Goal: Task Accomplishment & Management: Manage account settings

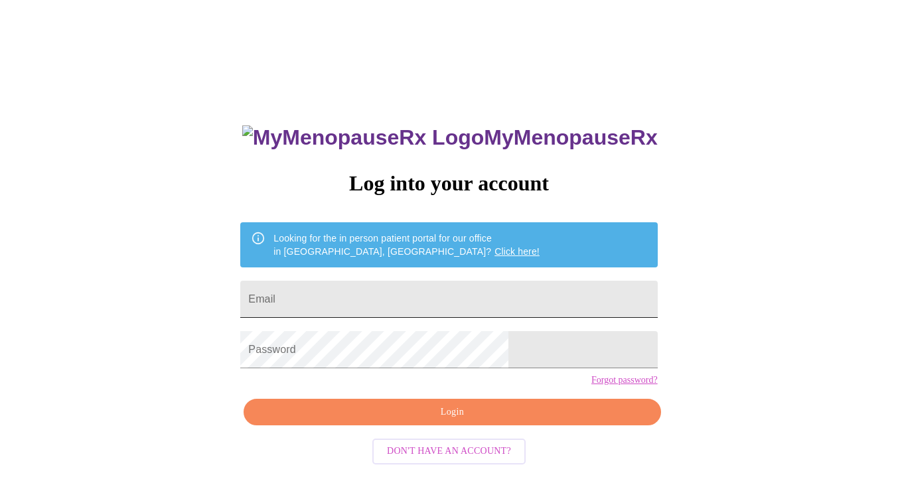
click at [415, 295] on input "Email" at bounding box center [448, 299] width 417 height 37
type input "justinasettles@yahoo.com"
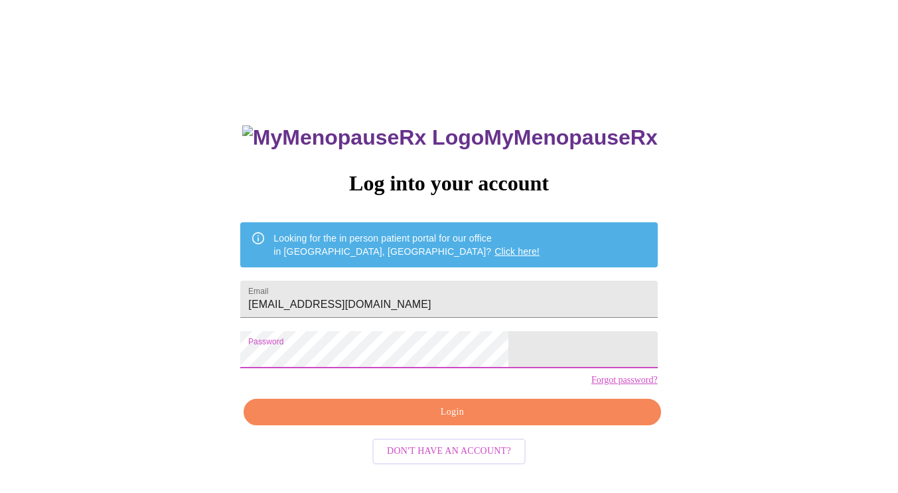
click at [425, 421] on span "Login" at bounding box center [452, 412] width 386 height 17
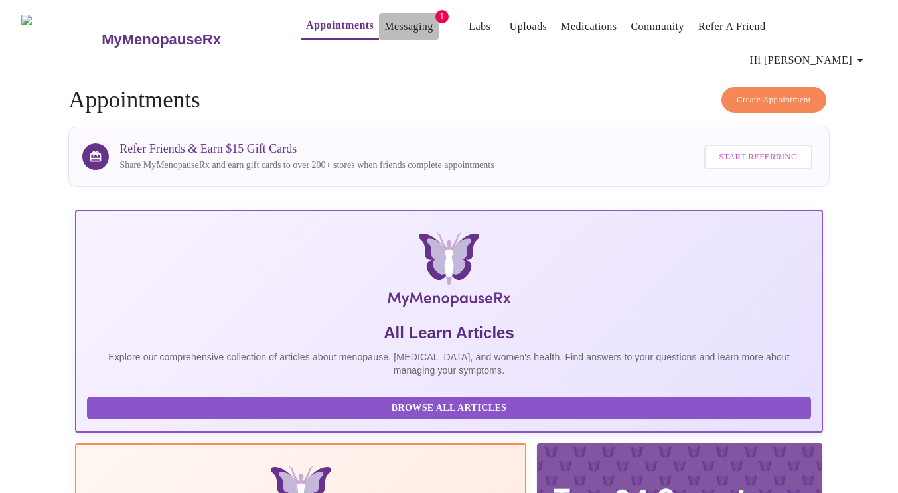
click at [384, 26] on link "Messaging" at bounding box center [408, 26] width 48 height 19
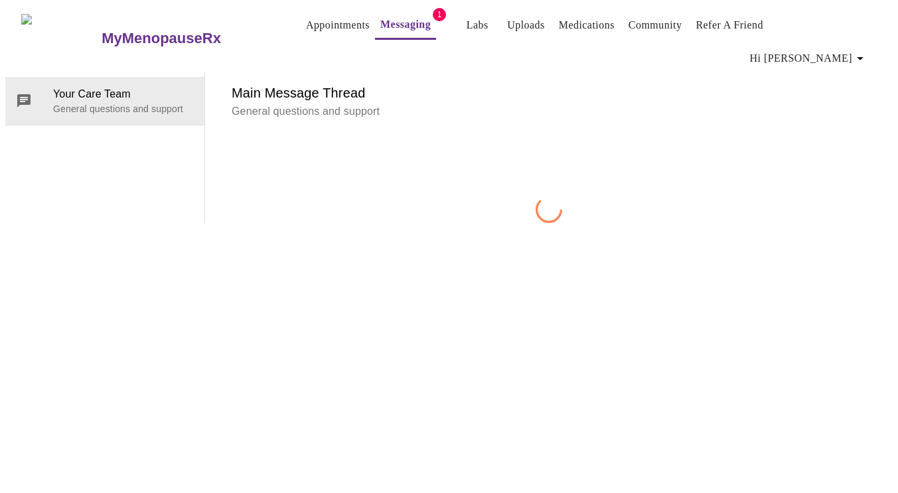
scroll to position [50, 0]
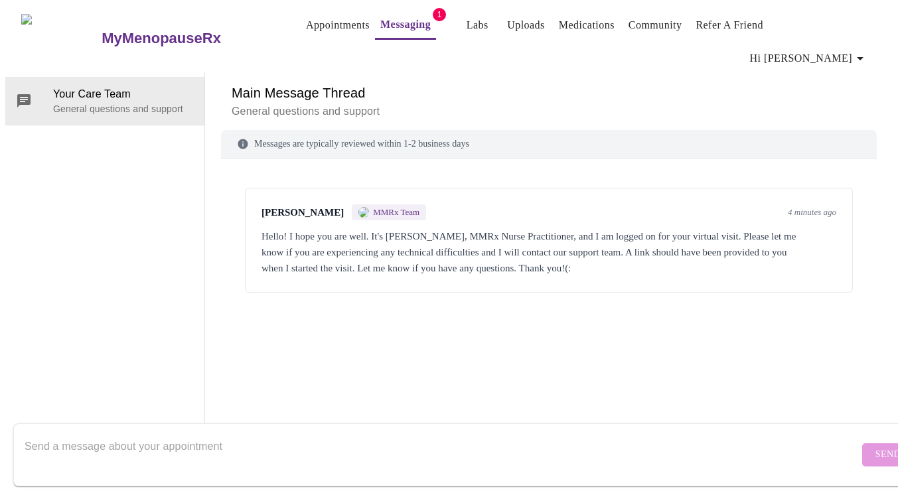
click at [314, 443] on textarea "Send a message about your appointment" at bounding box center [442, 454] width 834 height 42
type textarea "I am here"
click at [875, 446] on span "Send" at bounding box center [887, 454] width 25 height 17
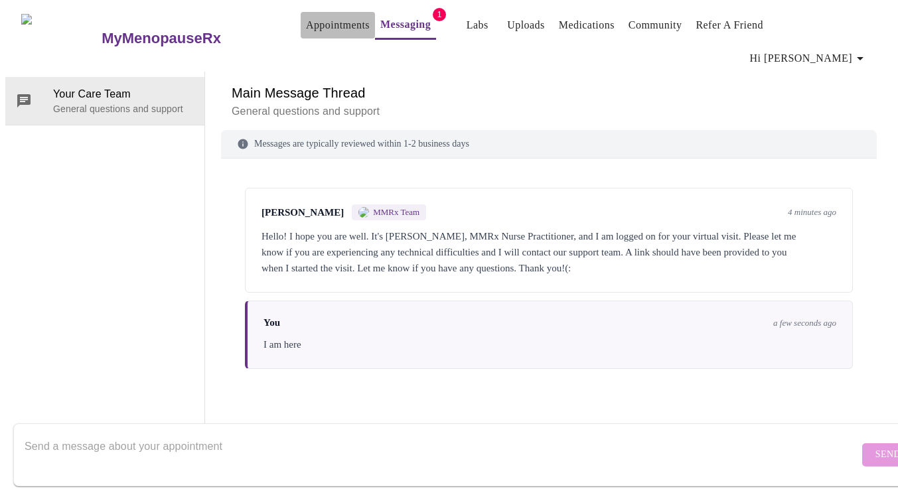
click at [306, 22] on link "Appointments" at bounding box center [338, 25] width 64 height 19
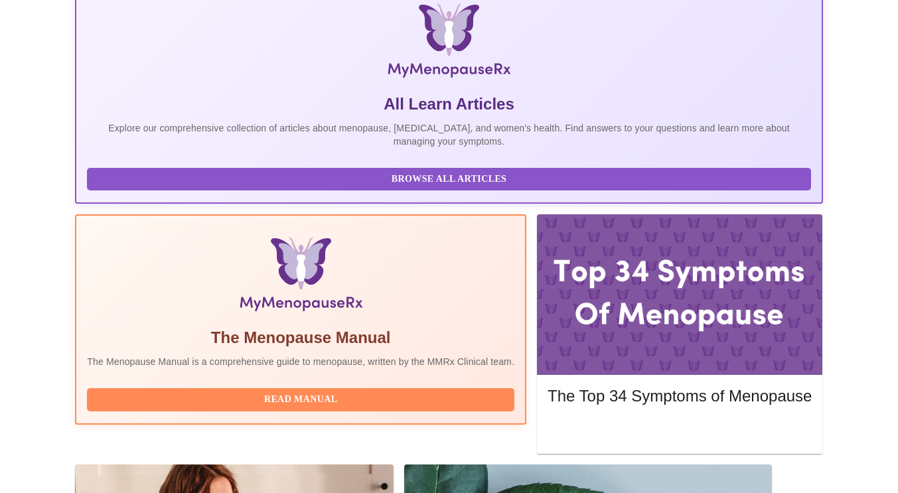
scroll to position [314, 0]
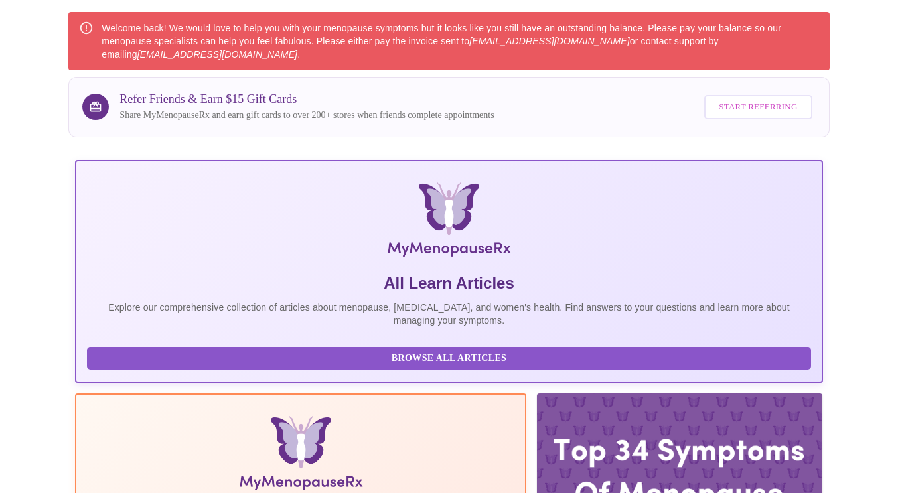
scroll to position [0, 0]
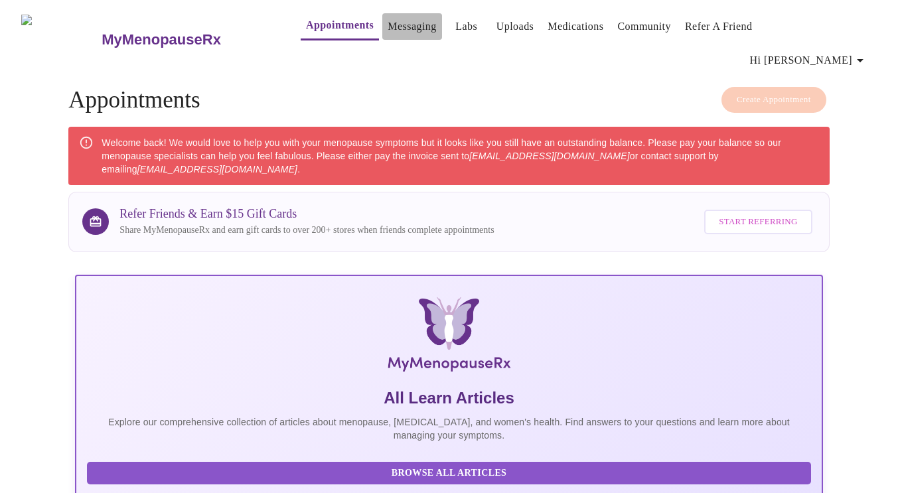
click at [387, 27] on link "Messaging" at bounding box center [411, 26] width 48 height 19
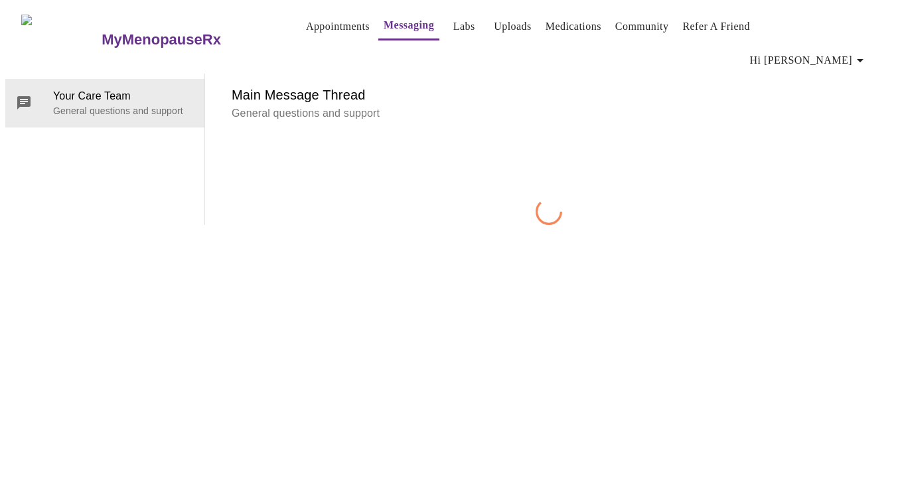
scroll to position [50, 0]
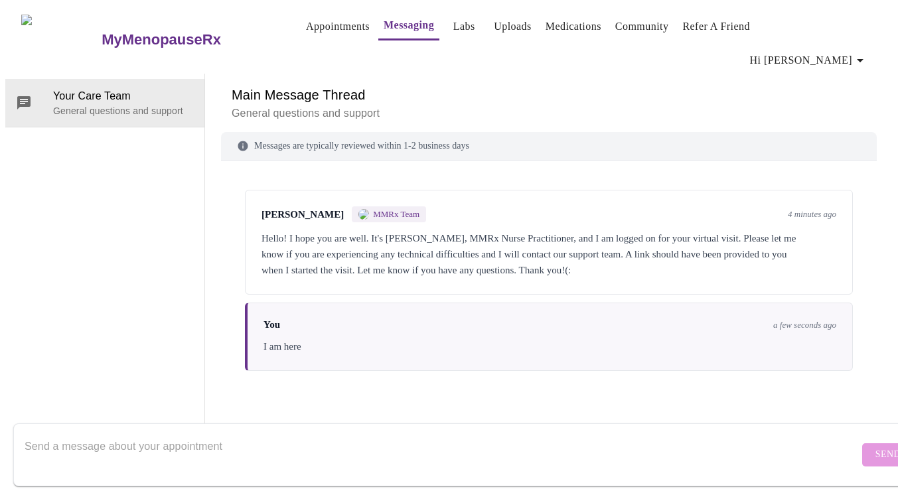
click at [282, 433] on textarea "Send a message about your appointment" at bounding box center [442, 454] width 834 height 42
type textarea "I don't see anyplace to log in to a webinar"
click at [875, 446] on span "Send" at bounding box center [887, 454] width 25 height 17
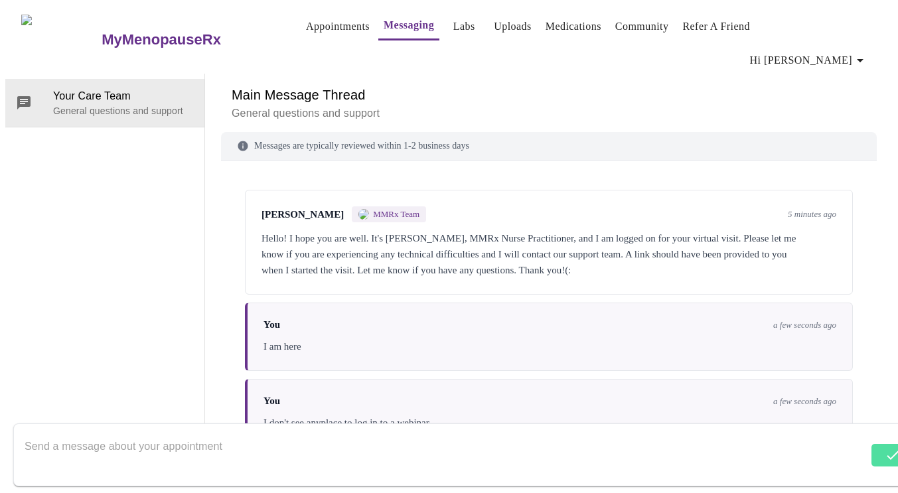
scroll to position [0, 0]
click at [306, 28] on link "Appointments" at bounding box center [338, 26] width 64 height 19
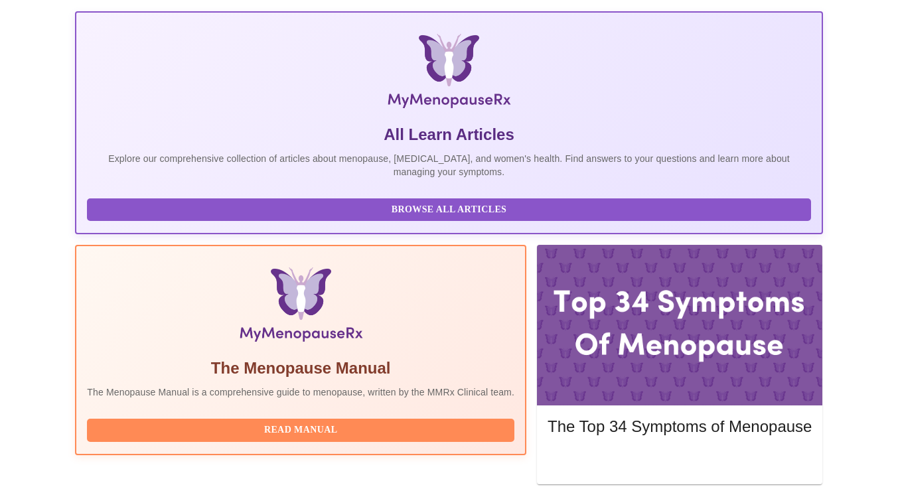
scroll to position [314, 0]
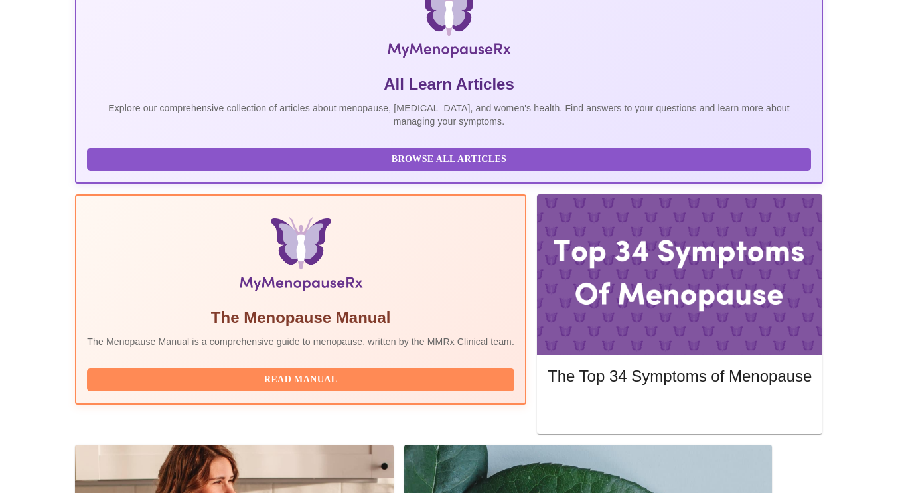
drag, startPoint x: 757, startPoint y: 324, endPoint x: 622, endPoint y: 322, distance: 135.3
copy span "hello@mymenopauserx.com"
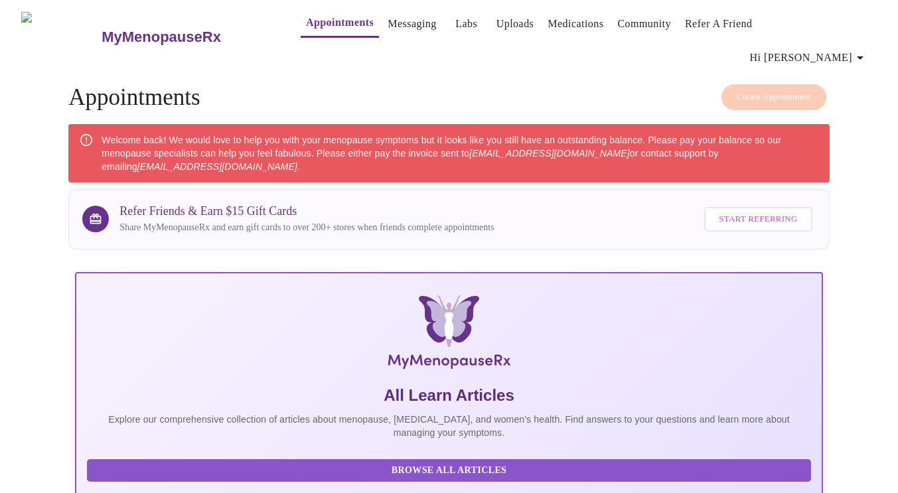
scroll to position [0, 0]
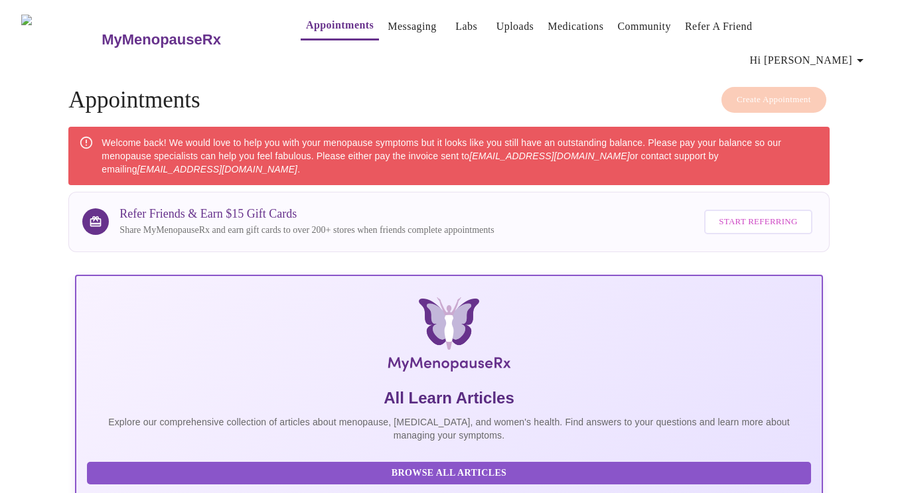
click at [387, 31] on link "Messaging" at bounding box center [411, 26] width 48 height 19
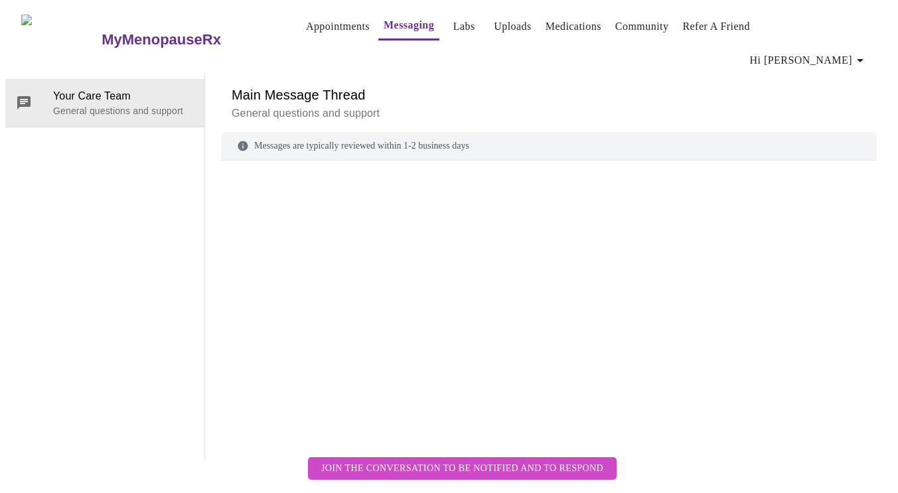
scroll to position [50, 0]
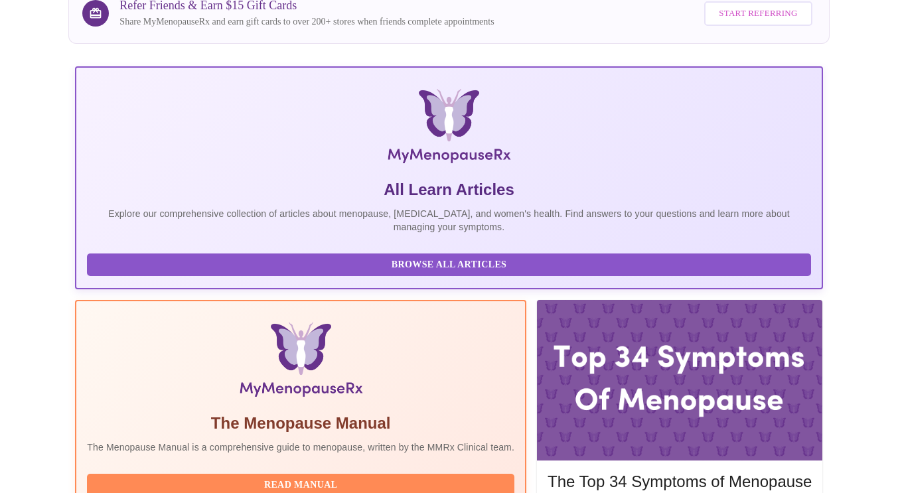
scroll to position [233, 0]
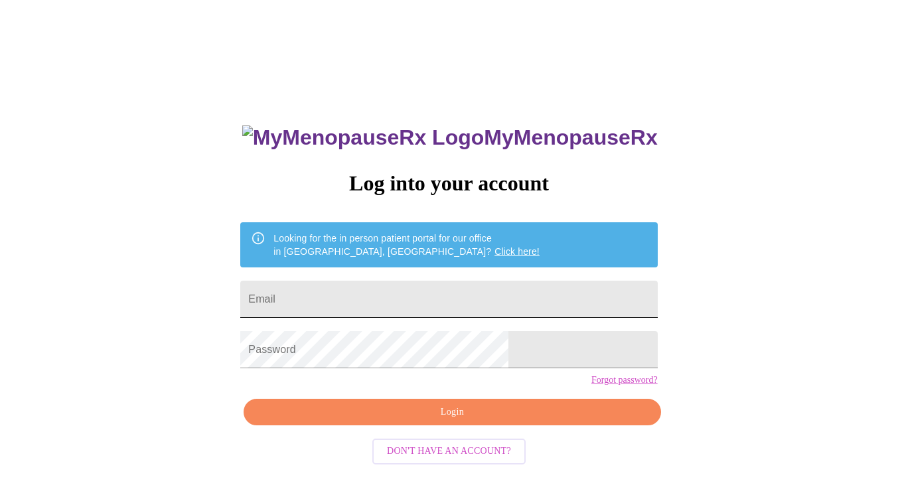
click at [384, 291] on input "Email" at bounding box center [448, 299] width 417 height 37
type input "[EMAIL_ADDRESS][DOMAIN_NAME]"
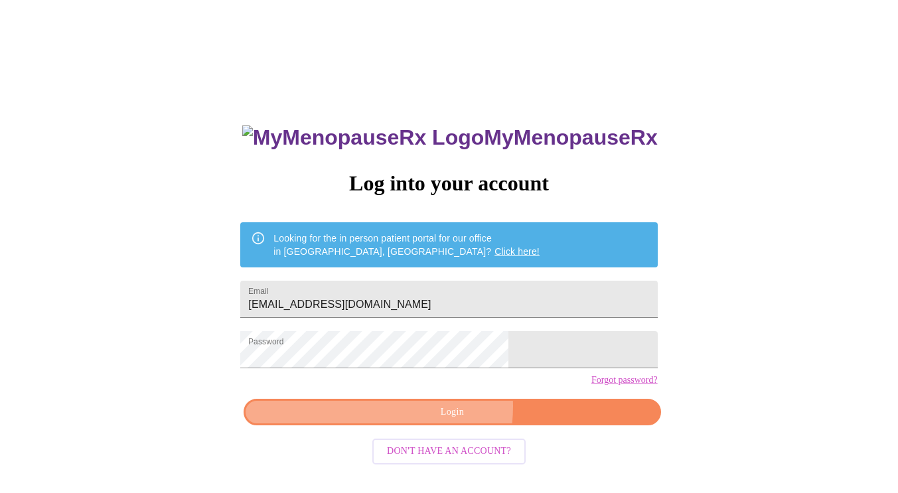
click at [427, 421] on span "Login" at bounding box center [452, 412] width 386 height 17
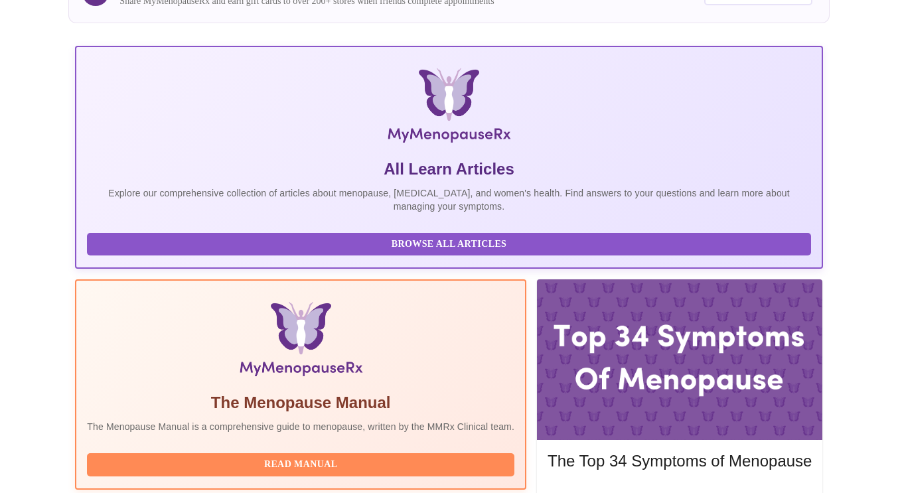
scroll to position [314, 0]
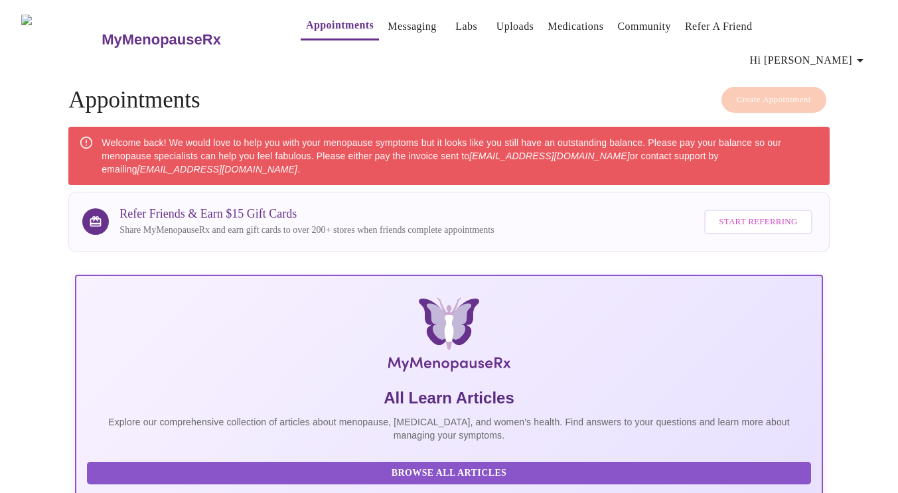
scroll to position [0, 0]
click at [306, 23] on link "Appointments" at bounding box center [340, 25] width 68 height 19
click at [863, 52] on icon "button" at bounding box center [860, 60] width 16 height 16
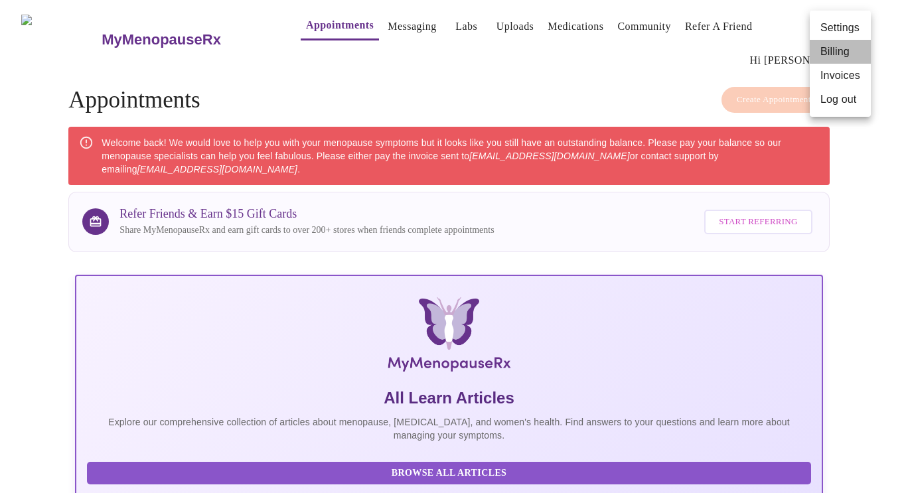
click at [843, 56] on li "Billing" at bounding box center [839, 52] width 61 height 24
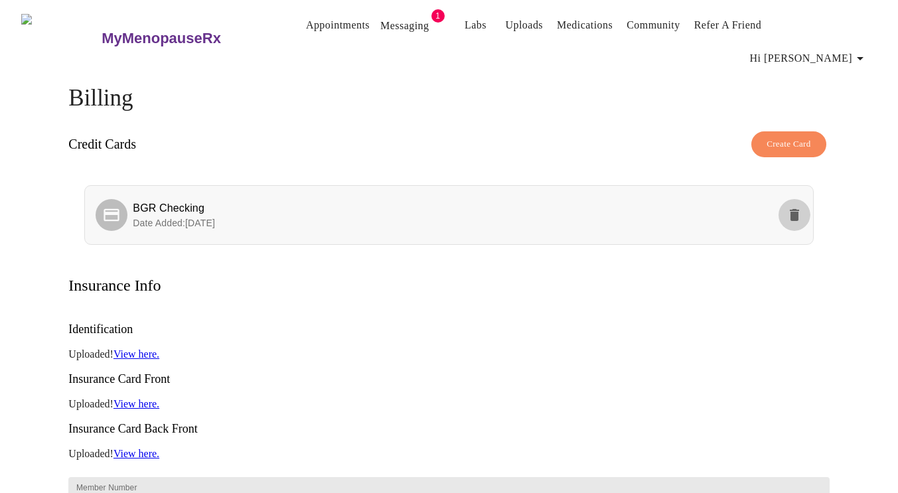
click at [795, 209] on icon "delete" at bounding box center [793, 215] width 9 height 12
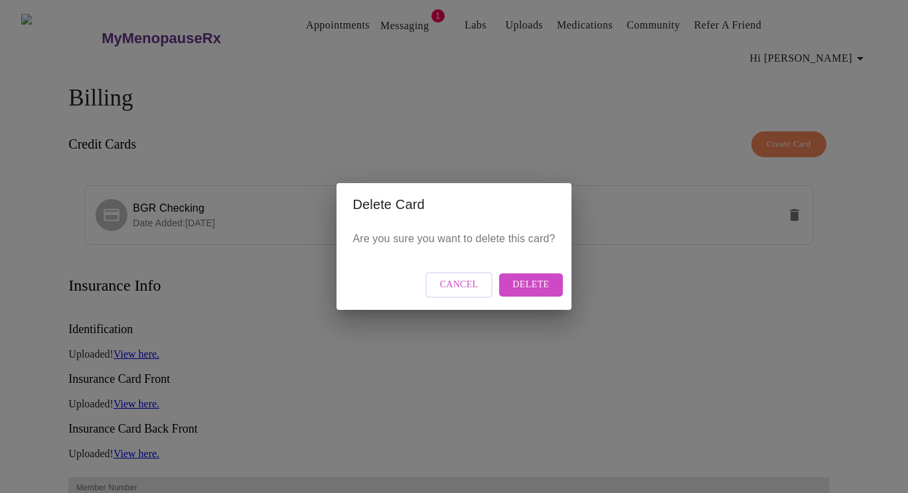
click at [540, 281] on span "Delete" at bounding box center [530, 285] width 36 height 17
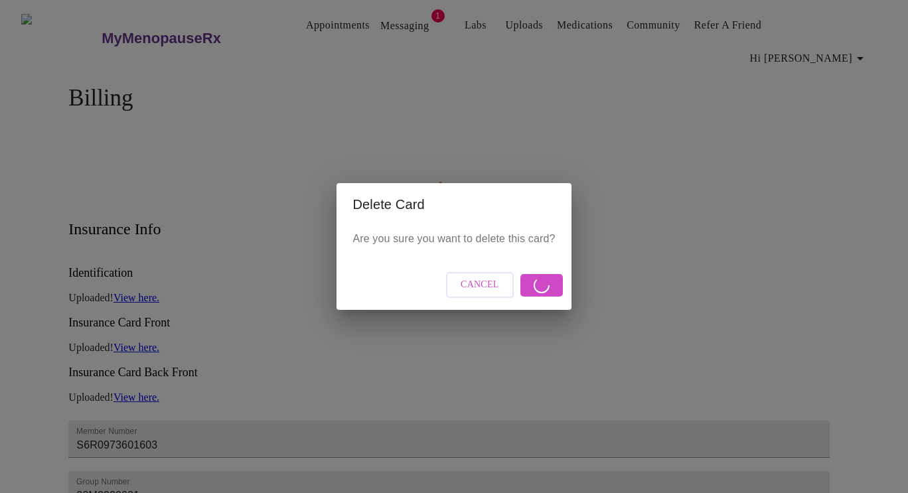
click at [674, 199] on div "Delete Card Are you sure you want to delete this card? Cancel" at bounding box center [454, 246] width 908 height 493
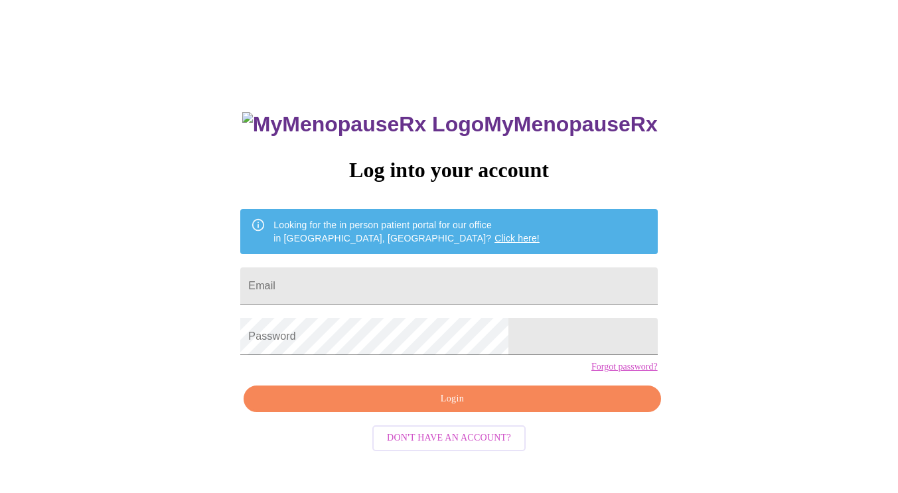
scroll to position [13, 0]
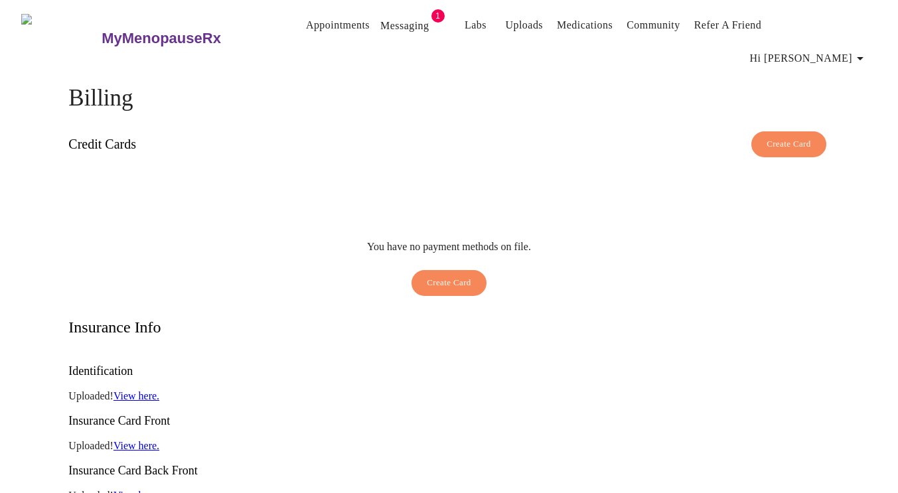
click at [380, 28] on link "Messaging" at bounding box center [404, 26] width 48 height 19
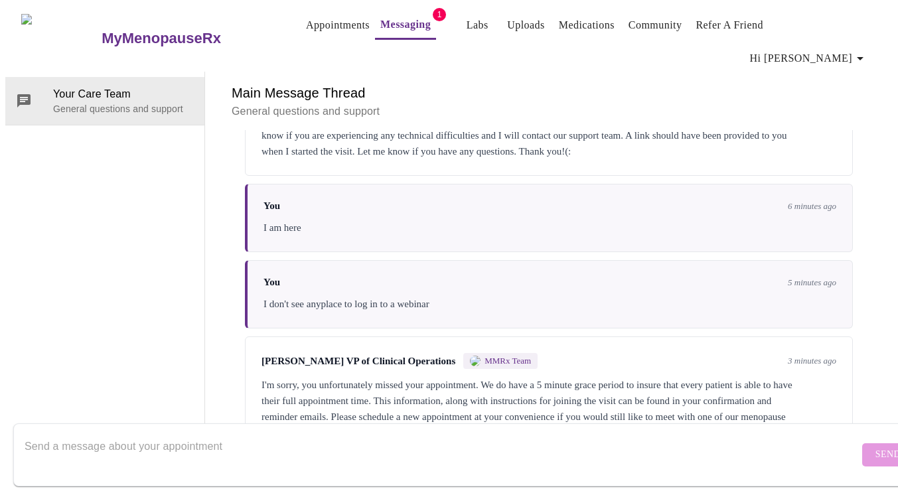
scroll to position [131, 0]
click at [379, 433] on textarea "Send a message about your appointment" at bounding box center [442, 454] width 834 height 42
type textarea "You can see from my msg that I msg you at the 4 min mark"
click at [875, 446] on span "Send" at bounding box center [887, 454] width 25 height 17
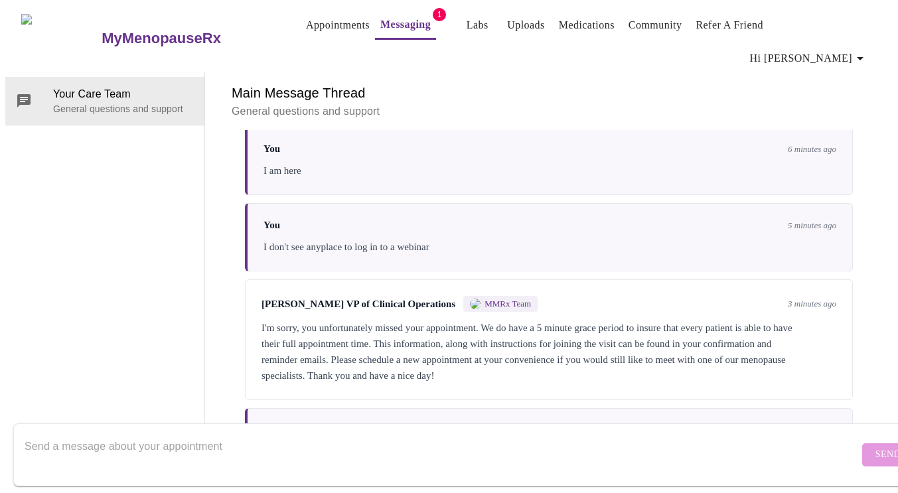
scroll to position [210, 0]
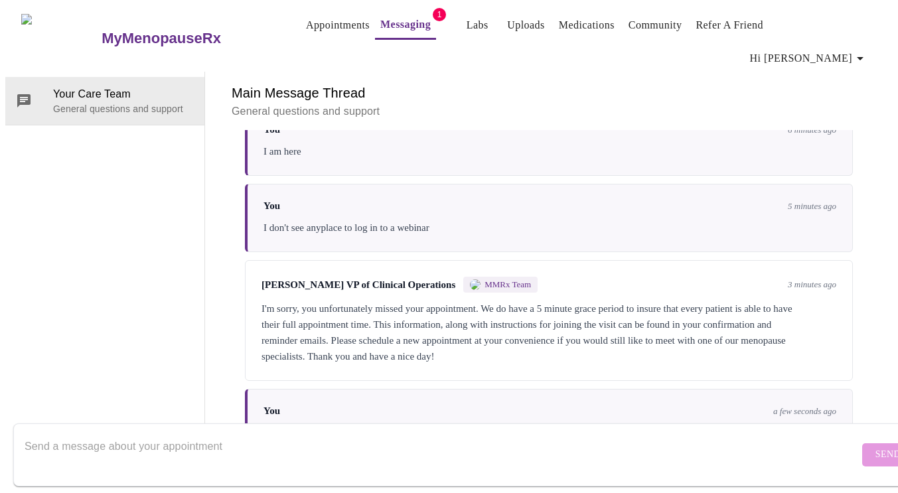
click at [295, 440] on textarea "Send a message about your appointment" at bounding box center [442, 454] width 834 height 42
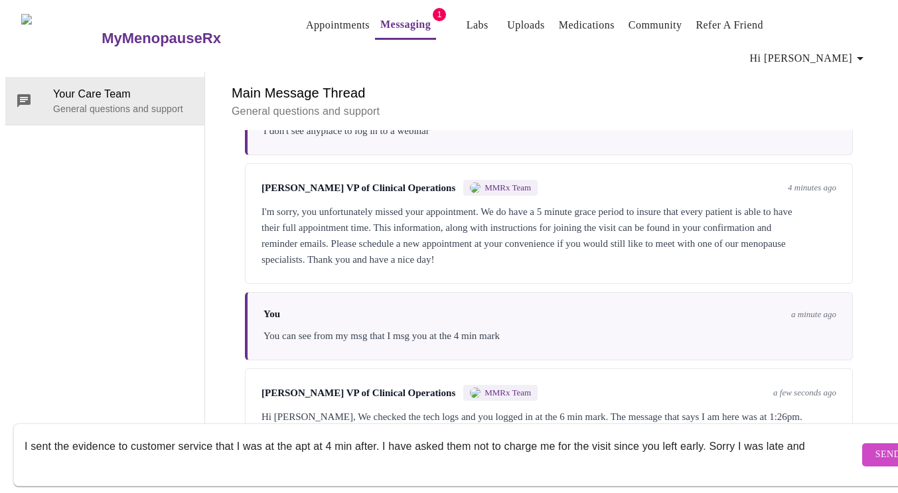
scroll to position [310, 0]
type textarea "I sent the evidence to customer service that I was at the apt at 4 min after. I…"
drag, startPoint x: 721, startPoint y: 434, endPoint x: 0, endPoint y: 471, distance: 722.1
click at [5, 457] on div "MyMenopauseRx Appointments Messaging 1 Labs Uploads Medications Community Refer…" at bounding box center [448, 231] width 887 height 452
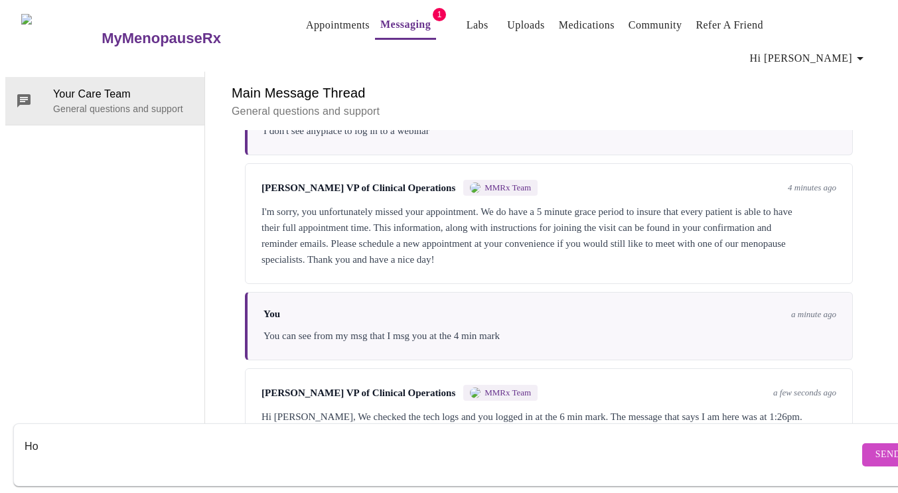
type textarea "H"
type textarea "I can see that your commitment is to fulfill the apt that is scheduled."
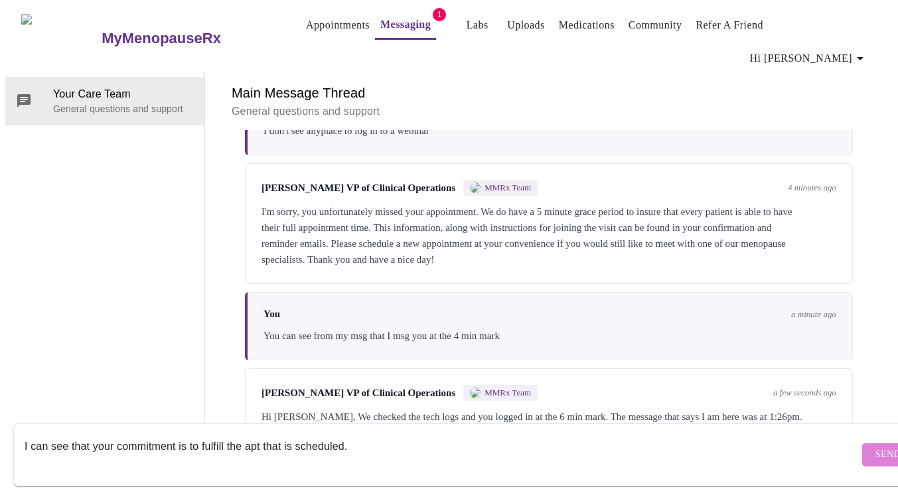
click at [875, 446] on span "Send" at bounding box center [887, 454] width 25 height 17
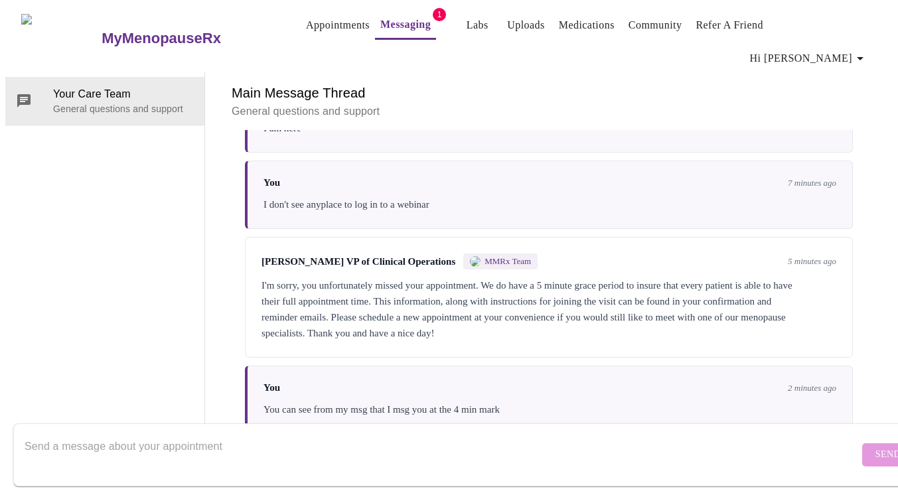
scroll to position [389, 0]
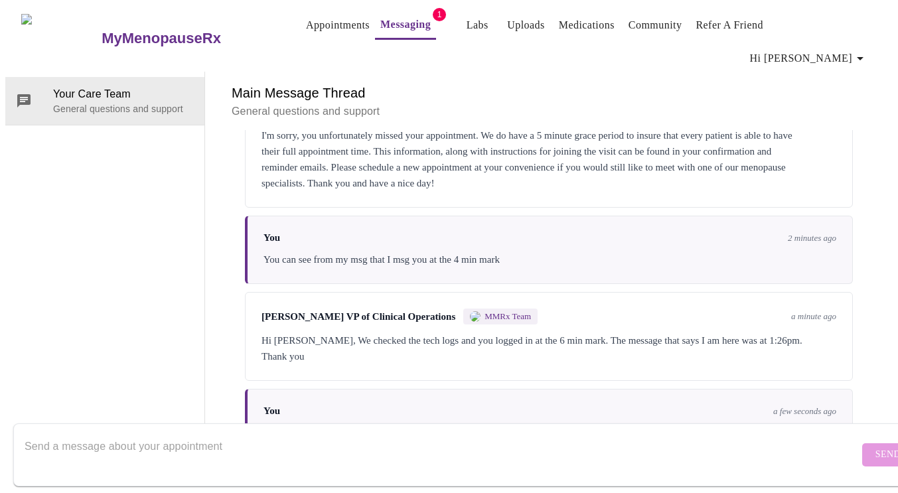
click at [187, 434] on textarea "Send a message about your appointment" at bounding box center [442, 454] width 834 height 42
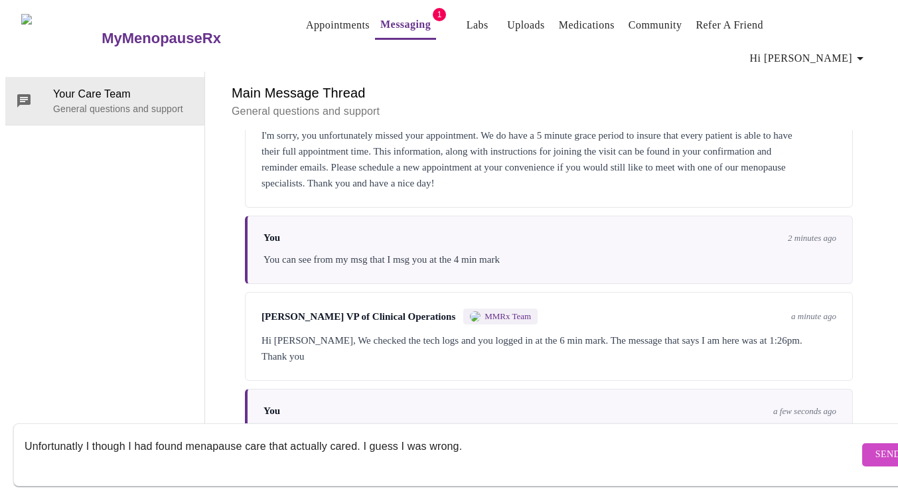
drag, startPoint x: 479, startPoint y: 432, endPoint x: 0, endPoint y: 438, distance: 479.0
click at [5, 438] on div "MyMenopauseRx Appointments Messaging 1 Labs Uploads Medications Community Refer…" at bounding box center [448, 231] width 887 height 452
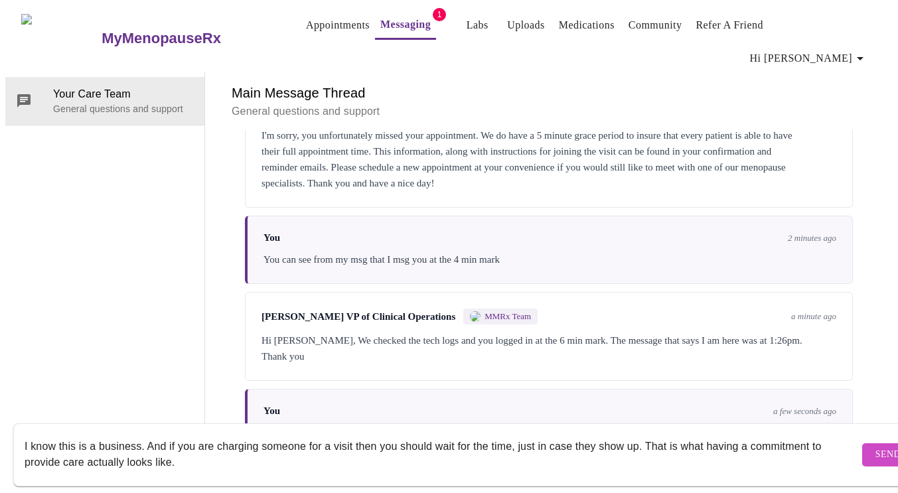
type textarea "I know this is a business. And if you are charging someone for a visit then you…"
click at [875, 446] on span "Send" at bounding box center [887, 454] width 25 height 17
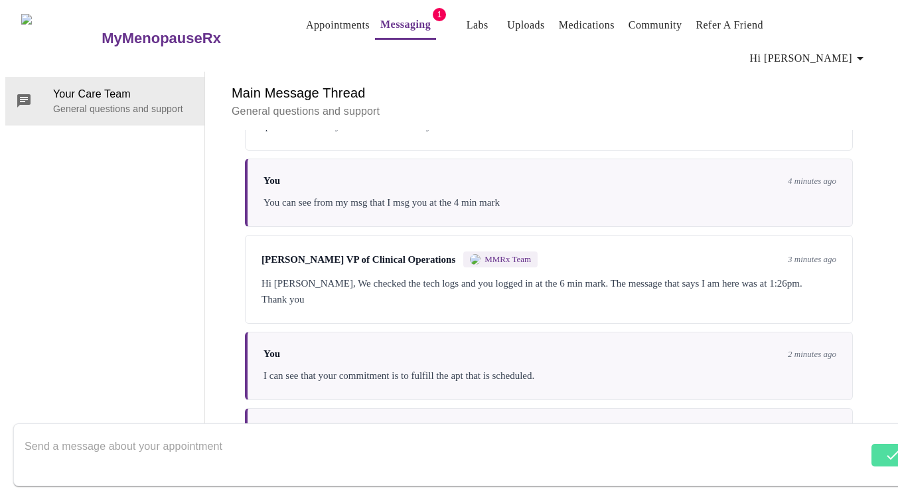
scroll to position [486, 0]
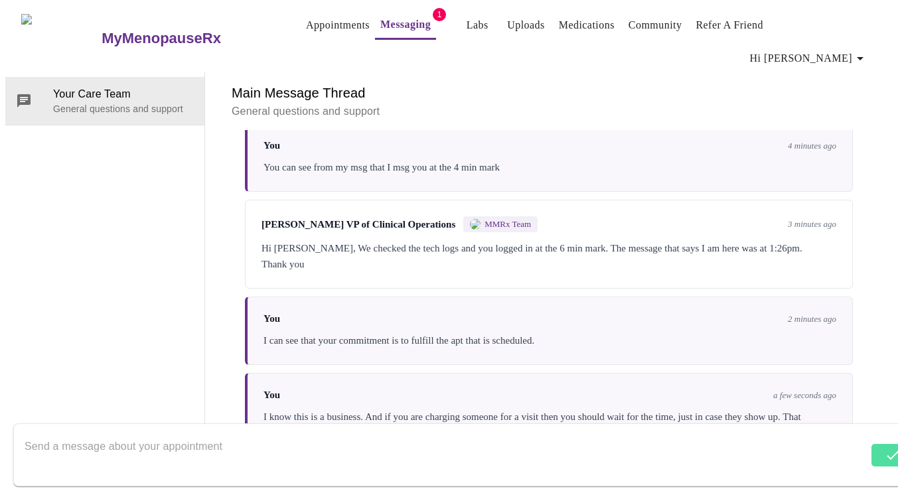
click at [279, 440] on textarea "Send a message about your appointment" at bounding box center [446, 454] width 843 height 42
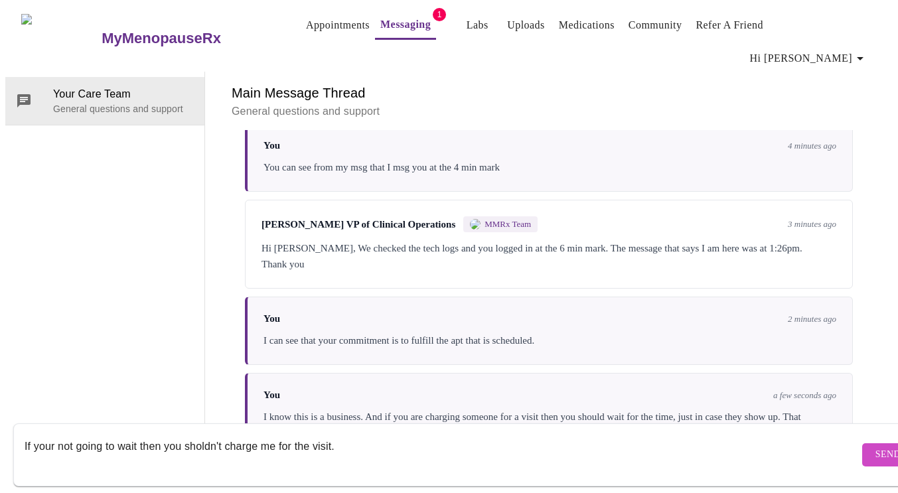
type textarea "If your not going to wait then you sholdn't charge me for the visit."
click at [875, 446] on span "Send" at bounding box center [887, 454] width 25 height 17
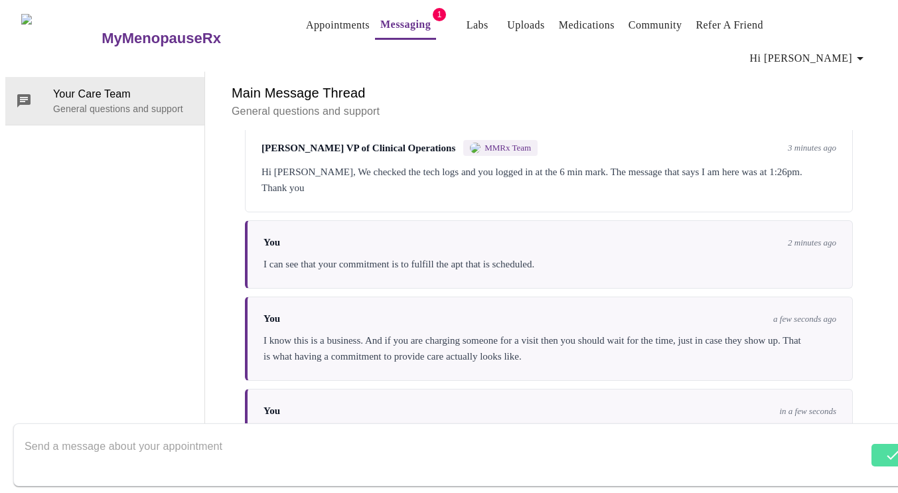
scroll to position [565, 0]
click at [267, 438] on textarea "Send a message about your appointment" at bounding box center [446, 454] width 843 height 42
type textarea "shouldn't"
click at [862, 429] on form "shouldn't Send" at bounding box center [468, 454] width 910 height 63
click at [875, 446] on span "Send" at bounding box center [887, 454] width 25 height 17
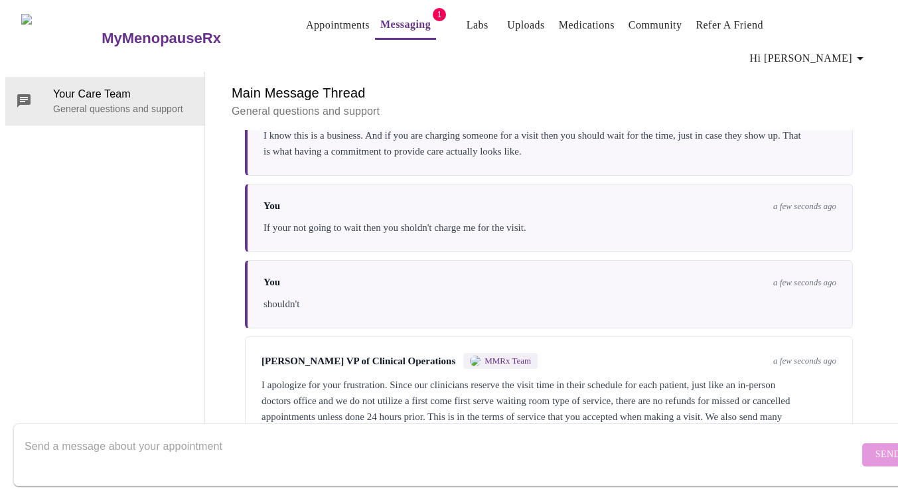
scroll to position [776, 0]
click at [299, 444] on textarea "Send a message about your appointment" at bounding box center [442, 454] width 834 height 42
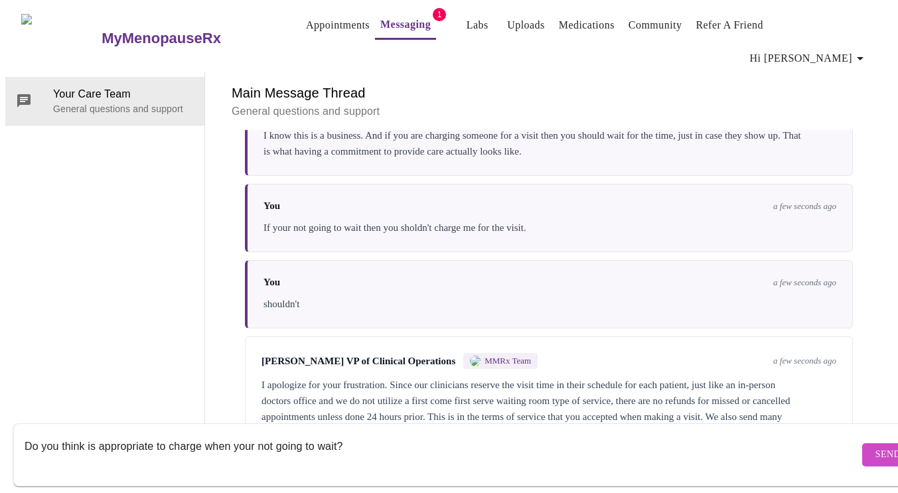
type textarea "Do you think is appropriate to charge when your not going to wait?"
click at [875, 446] on span "Send" at bounding box center [887, 454] width 25 height 17
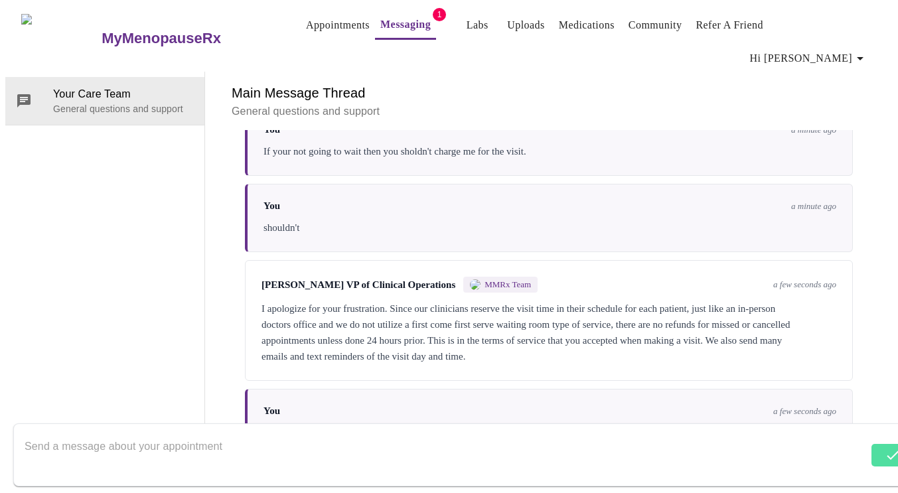
scroll to position [856, 0]
click at [249, 434] on textarea "Send a message about your appointment" at bounding box center [442, 454] width 834 height 42
type textarea "It's my apt and I am paying for it. I expect the clinician to wait."
click at [875, 446] on span "Send" at bounding box center [887, 454] width 25 height 17
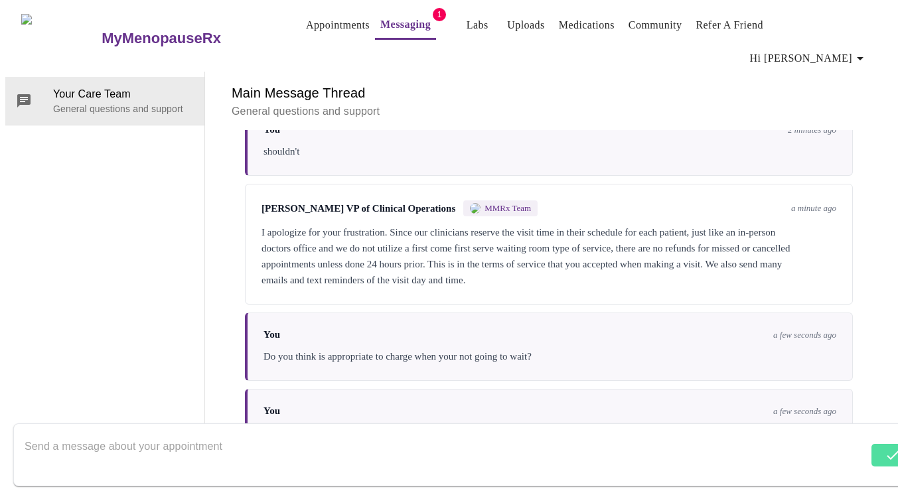
scroll to position [936, 0]
click at [293, 438] on textarea "Send a message about your appointment" at bounding box center [442, 454] width 834 height 42
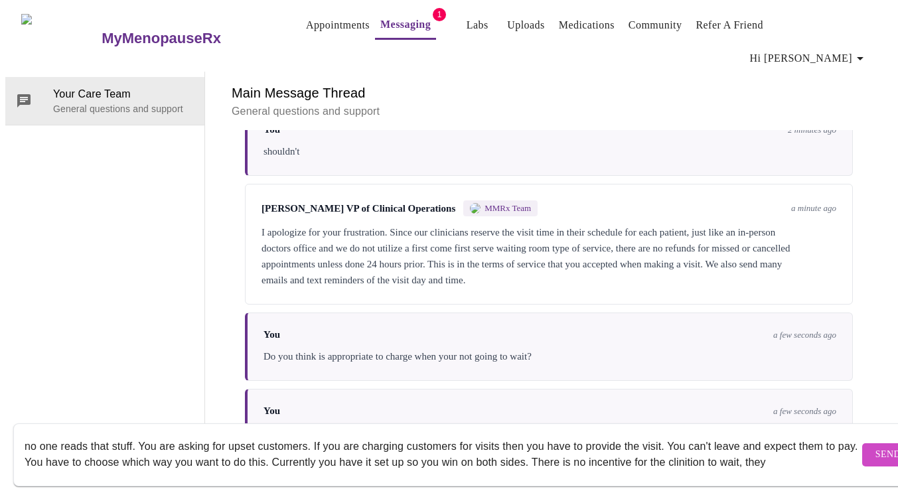
scroll to position [9, 0]
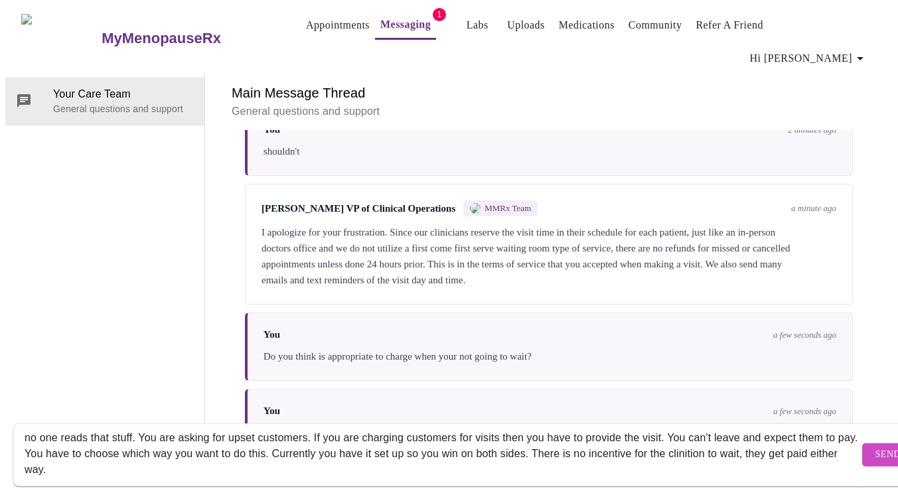
click at [762, 439] on textarea "no one reads that stuff. You are asking for upset customers. If you are chargin…" at bounding box center [442, 454] width 834 height 42
type textarea "no one reads that stuff. You are asking for upset customers. If you are chargin…"
click at [875, 446] on span "Send" at bounding box center [887, 454] width 25 height 17
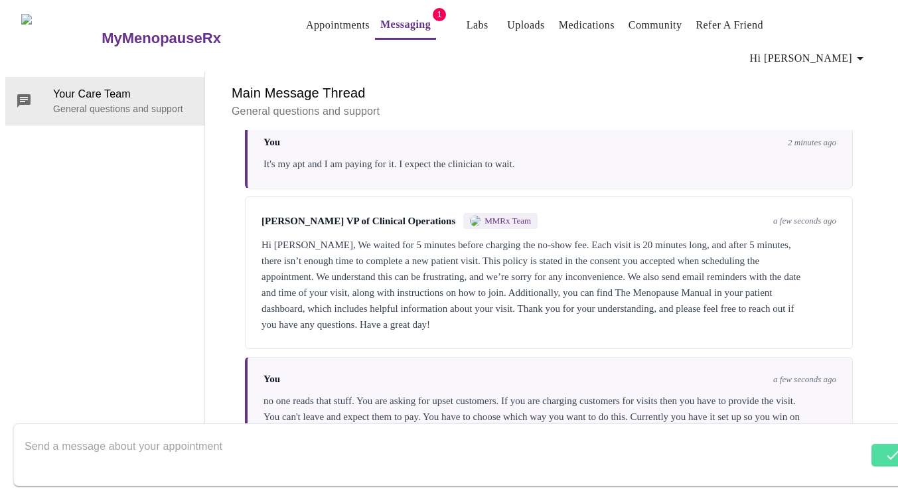
scroll to position [1211, 0]
click at [202, 438] on textarea "Send a message about your appointment" at bounding box center [442, 454] width 834 height 42
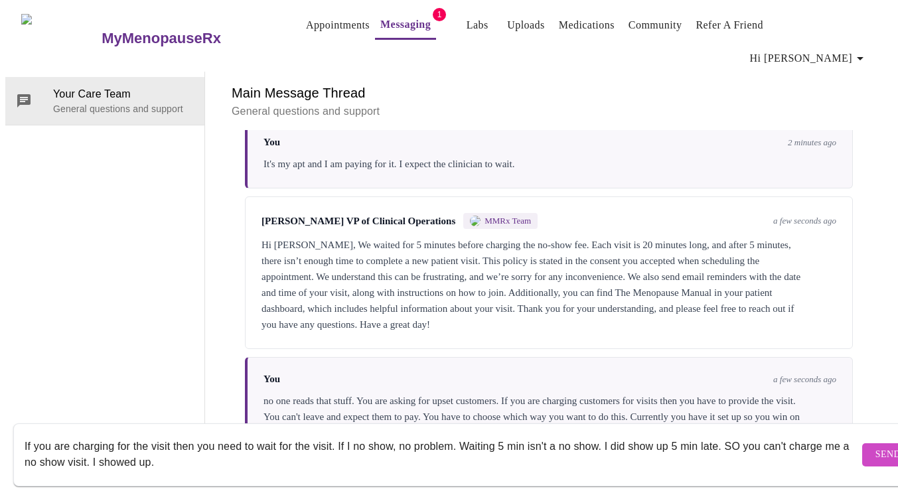
scroll to position [9, 0]
type textarea "If you are charging for the visit then you need to wait for the visit. If I no …"
click at [864, 443] on button "Send" at bounding box center [888, 454] width 52 height 23
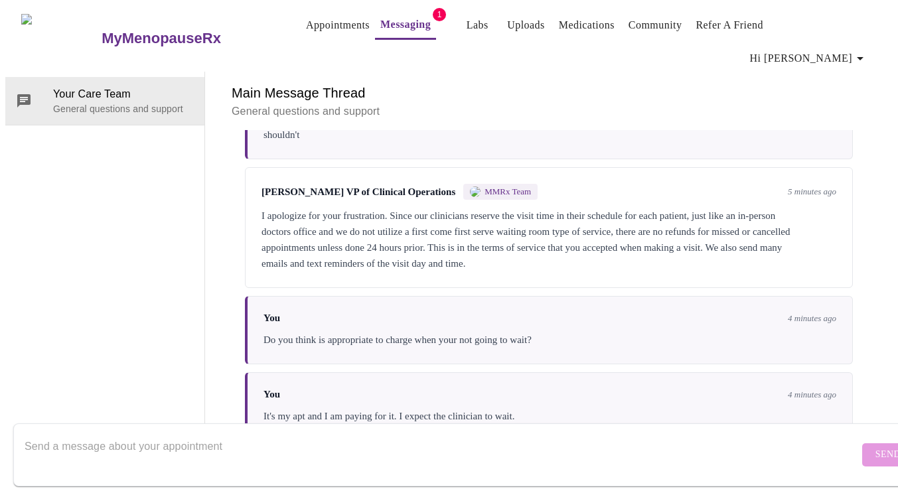
scroll to position [0, 0]
click at [123, 30] on h3 "MyMenopauseRx" at bounding box center [160, 38] width 119 height 17
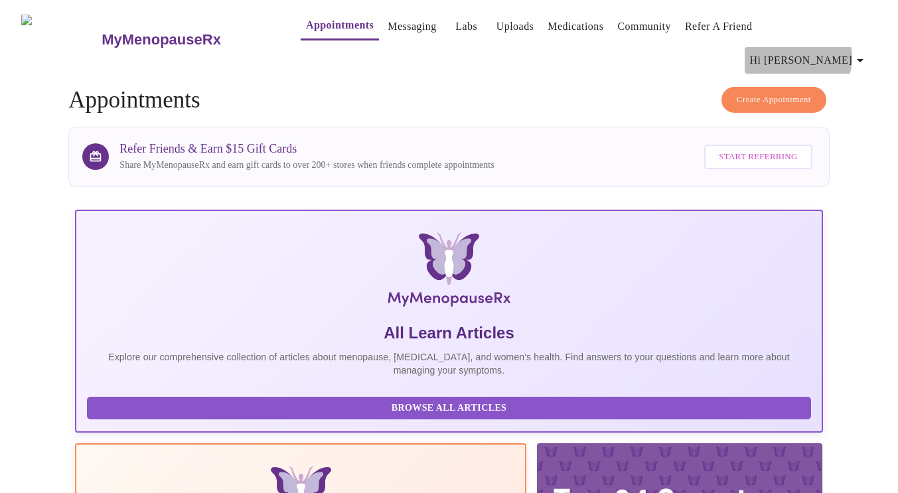
click at [854, 51] on span "Hi [PERSON_NAME]" at bounding box center [809, 60] width 118 height 19
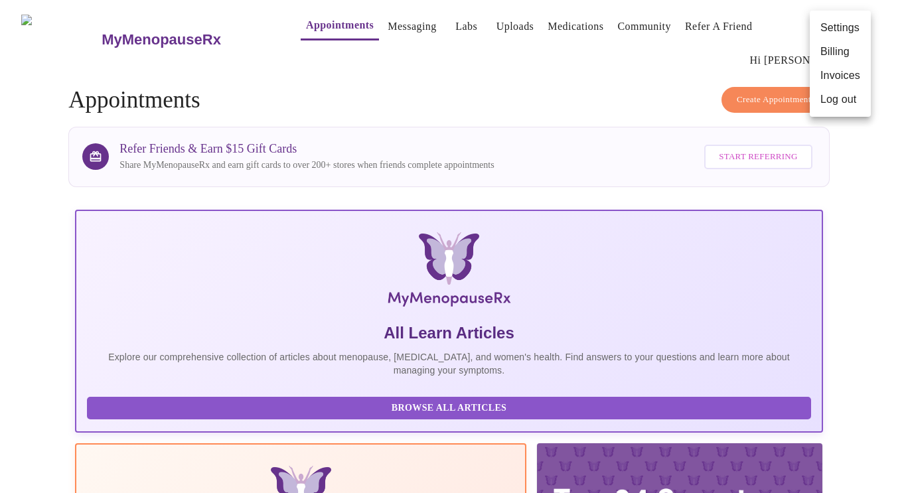
click at [488, 73] on div at bounding box center [454, 246] width 908 height 493
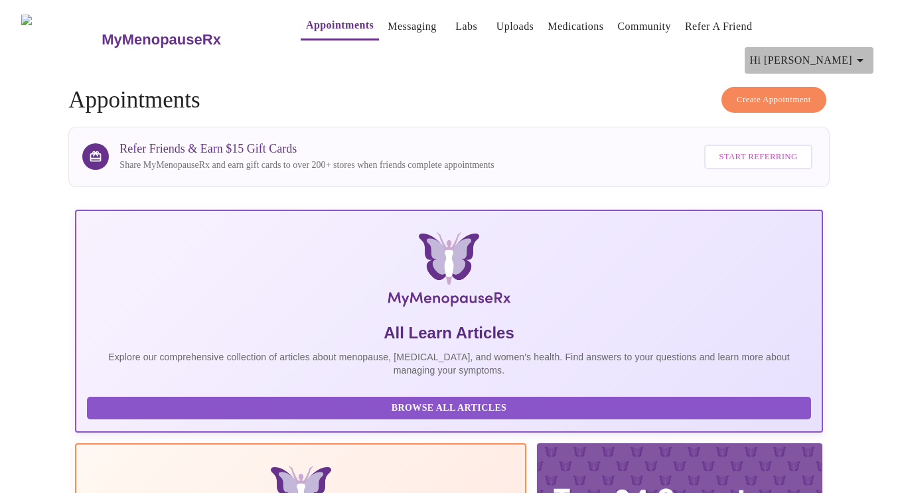
click at [868, 52] on icon "button" at bounding box center [860, 60] width 16 height 16
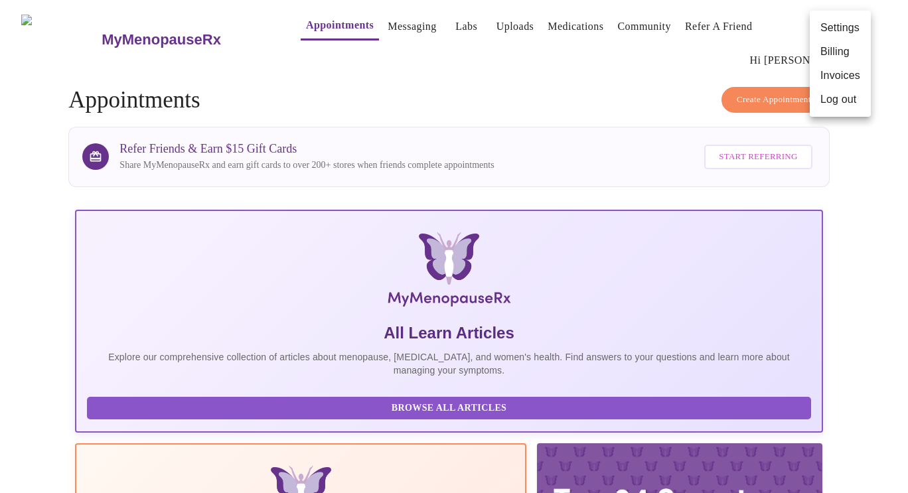
click at [843, 70] on li "Invoices" at bounding box center [839, 76] width 61 height 24
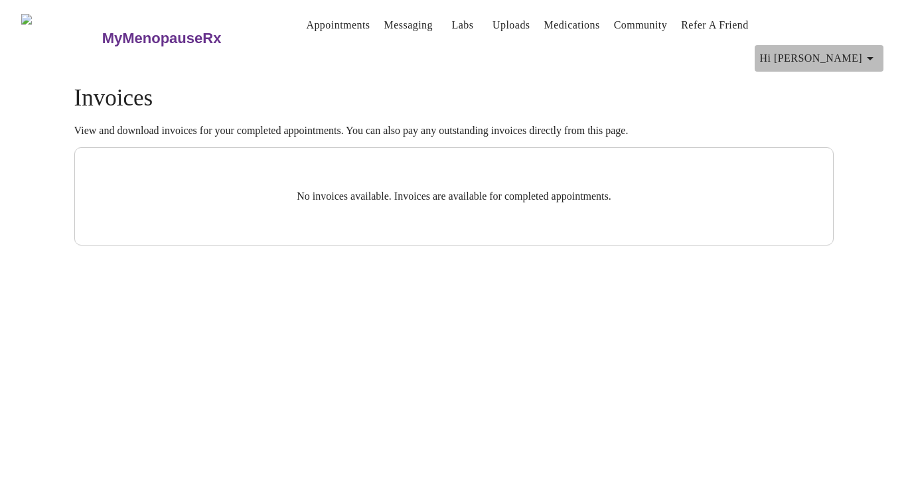
click at [878, 50] on icon "button" at bounding box center [870, 58] width 16 height 16
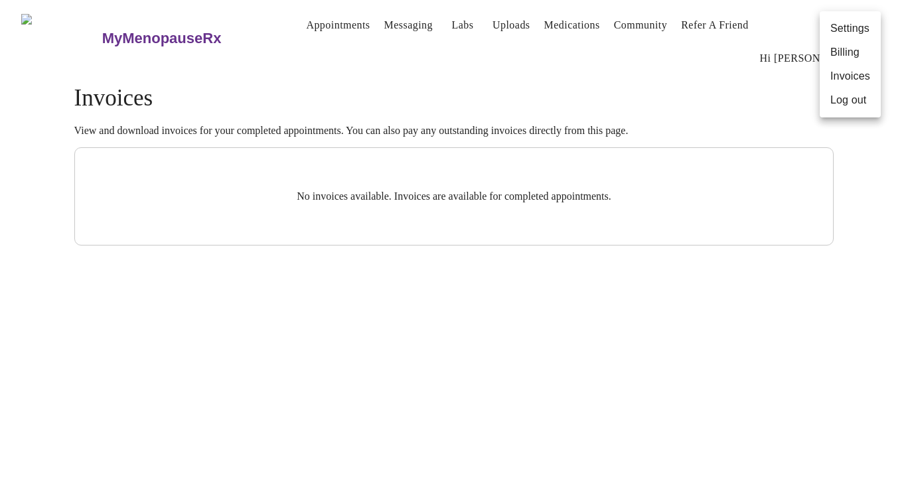
click at [850, 48] on li "Billing" at bounding box center [849, 52] width 61 height 24
